Goal: Complete application form: Complete application form

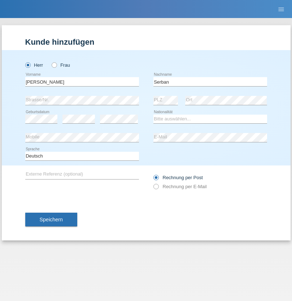
type input "Serban"
select select "MG"
select select "C"
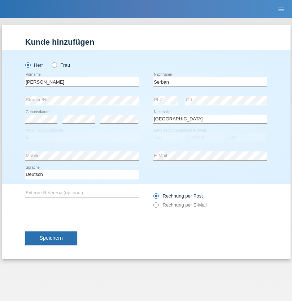
select select "22"
select select "06"
select select "2021"
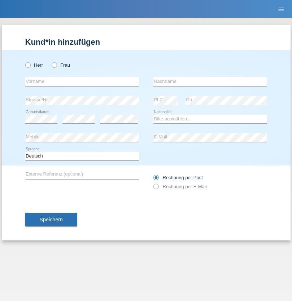
radio input "true"
click at [82, 81] on input "text" at bounding box center [82, 81] width 114 height 9
type input "[PERSON_NAME]"
click at [210, 81] on input "text" at bounding box center [210, 81] width 114 height 9
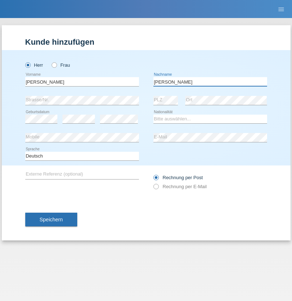
type input "Thiel"
select select "CH"
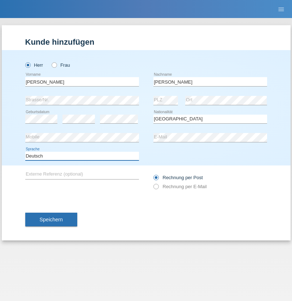
select select "en"
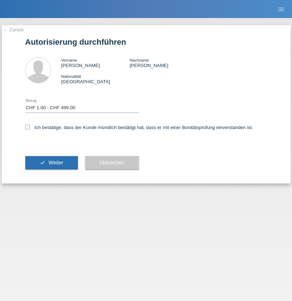
select select "1"
checkbox input "true"
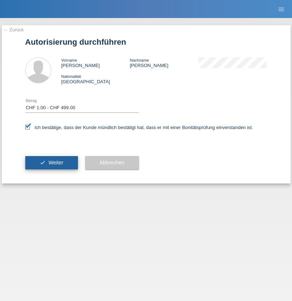
click at [51, 163] on span "Weiter" at bounding box center [55, 163] width 15 height 6
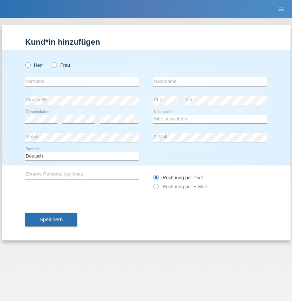
radio input "true"
click at [82, 81] on input "text" at bounding box center [82, 81] width 114 height 9
type input "Oliver"
click at [210, 81] on input "text" at bounding box center [210, 81] width 114 height 9
type input "Hager"
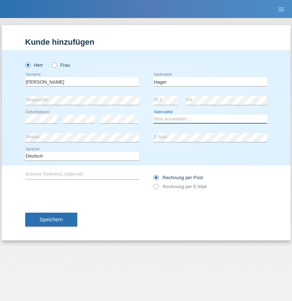
select select "CH"
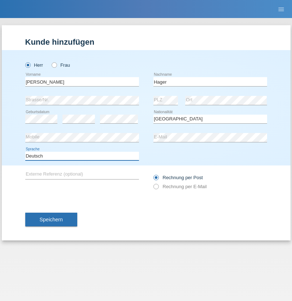
select select "en"
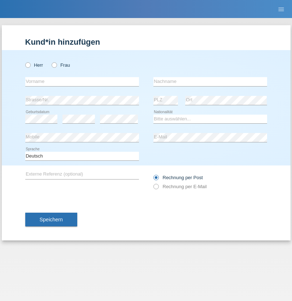
radio input "true"
click at [82, 81] on input "text" at bounding box center [82, 81] width 114 height 9
type input "[PERSON_NAME]"
click at [210, 81] on input "text" at bounding box center [210, 81] width 114 height 9
type input "Baloh"
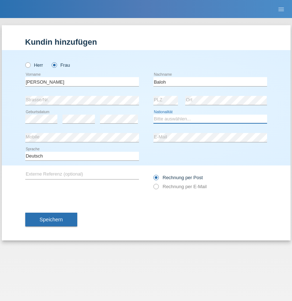
select select "UA"
select select "C"
select select "09"
select select "05"
radio input "true"
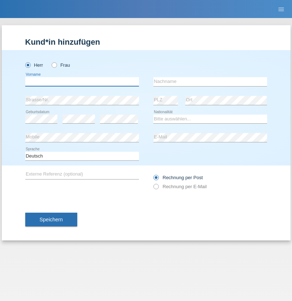
click at [82, 81] on input "text" at bounding box center [82, 81] width 114 height 9
type input "[PERSON_NAME]"
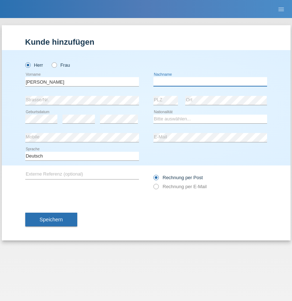
click at [210, 81] on input "text" at bounding box center [210, 81] width 114 height 9
type input "[PERSON_NAME]"
select select "ES"
select select "C"
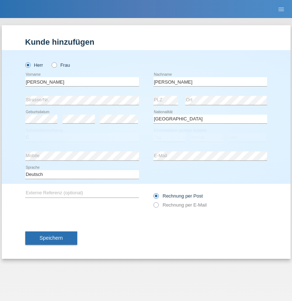
select select "21"
select select "10"
select select "2020"
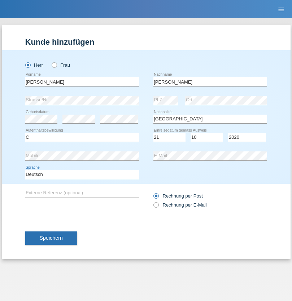
select select "en"
